Goal: Find contact information: Find contact information

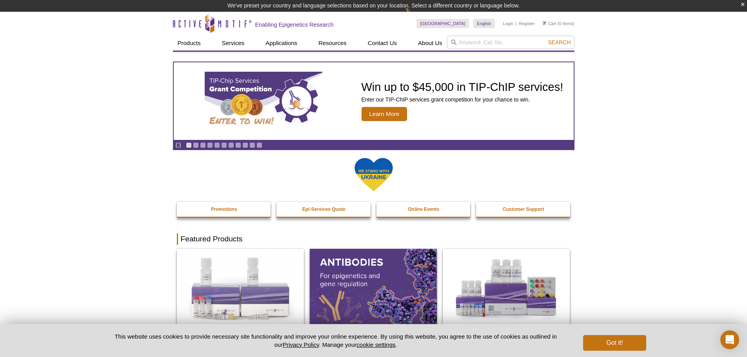
click at [291, 24] on h2 "Enabling Epigenetics Research" at bounding box center [294, 24] width 78 height 7
click at [332, 26] on h2 "Enabling Epigenetics Research" at bounding box center [294, 24] width 78 height 7
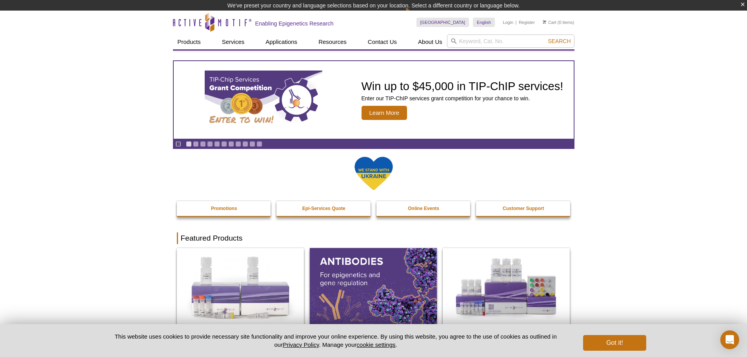
click at [316, 24] on h2 "Enabling Epigenetics Research" at bounding box center [294, 23] width 78 height 7
click at [316, 24] on div "Enabling Epigenetics Research" at bounding box center [294, 22] width 78 height 23
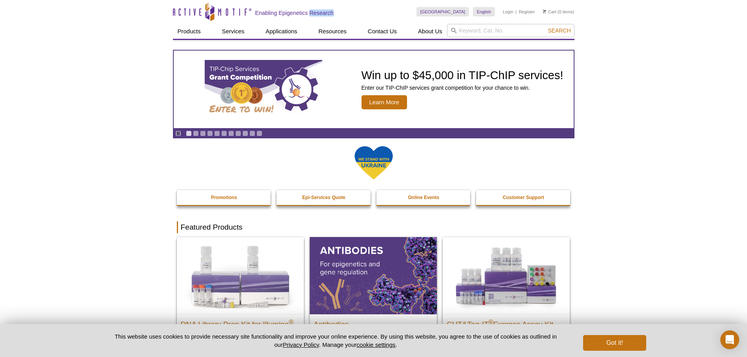
click at [311, 15] on h2 "Enabling Epigenetics Research" at bounding box center [294, 12] width 78 height 7
click at [312, 14] on h2 "Enabling Epigenetics Research" at bounding box center [294, 12] width 78 height 7
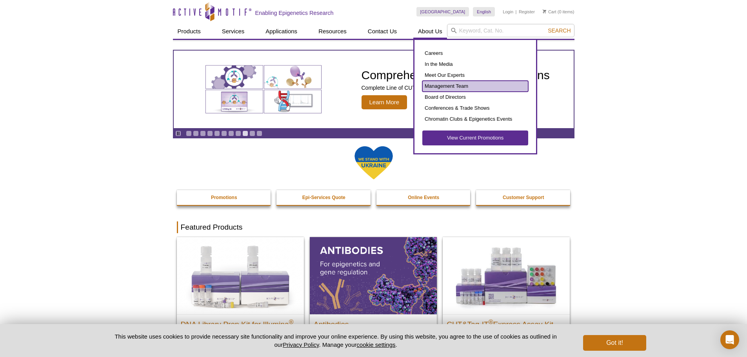
click at [440, 85] on link "Management Team" at bounding box center [475, 86] width 106 height 11
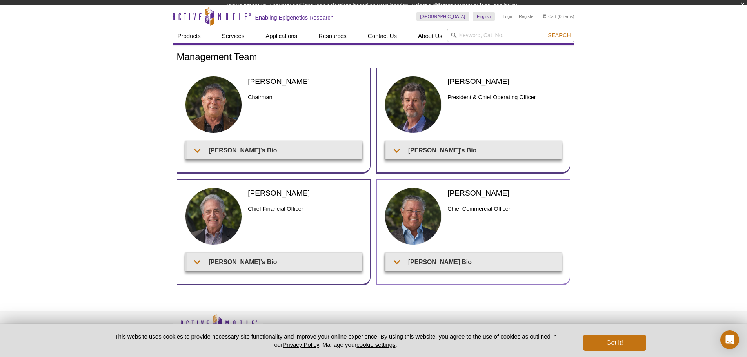
click at [408, 222] on img at bounding box center [413, 216] width 57 height 57
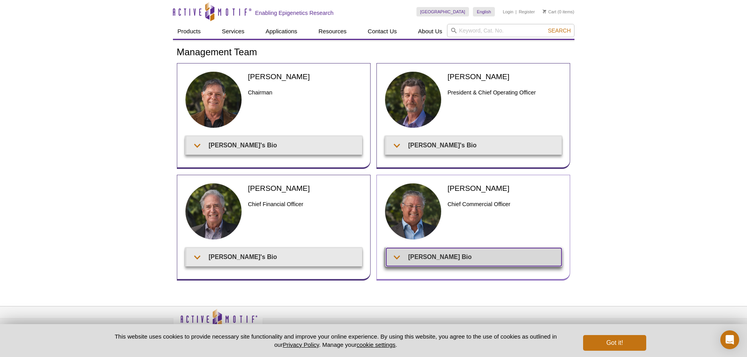
click at [424, 258] on summary "Fritz's Bio" at bounding box center [473, 257] width 175 height 18
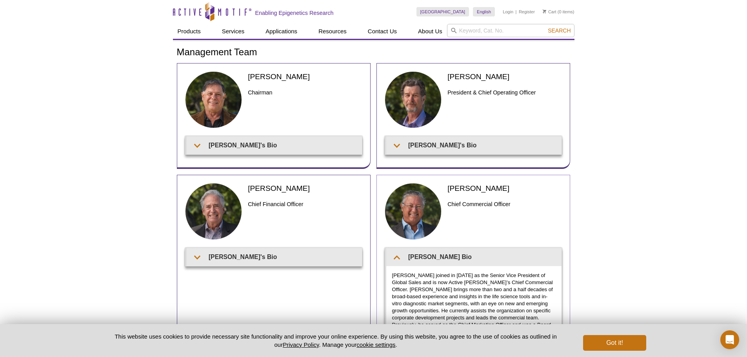
click at [408, 208] on img at bounding box center [413, 211] width 57 height 57
